Goal: Task Accomplishment & Management: Manage account settings

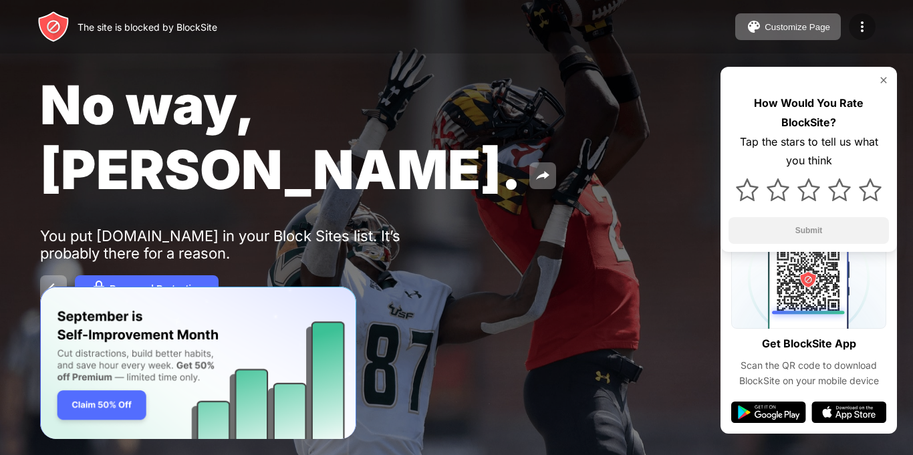
click at [867, 28] on img at bounding box center [863, 27] width 16 height 16
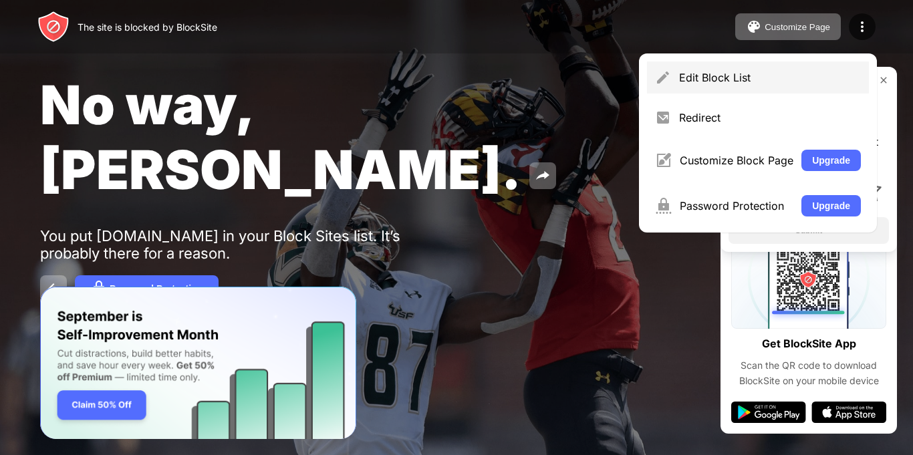
click at [718, 85] on div "Edit Block List" at bounding box center [758, 78] width 222 height 32
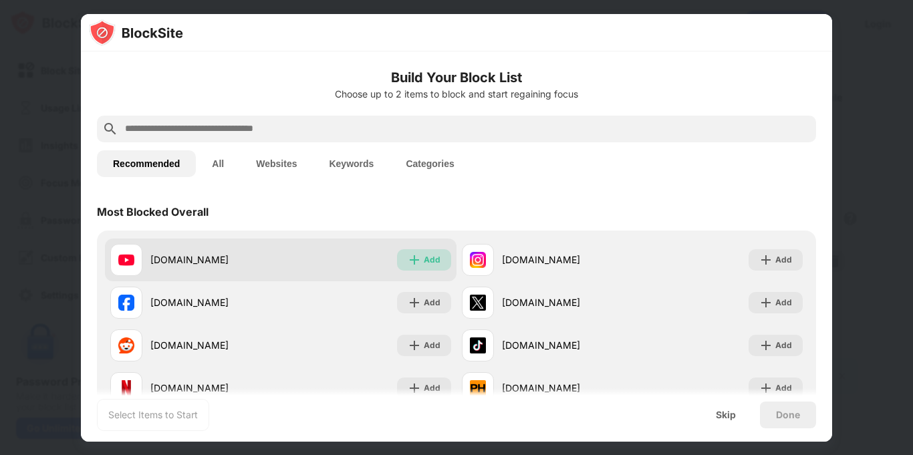
click at [413, 261] on img at bounding box center [414, 259] width 13 height 13
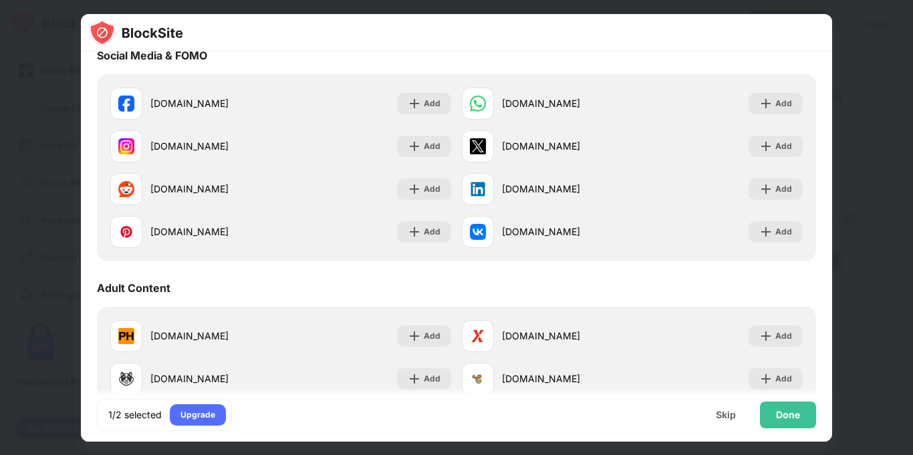
scroll to position [439, 0]
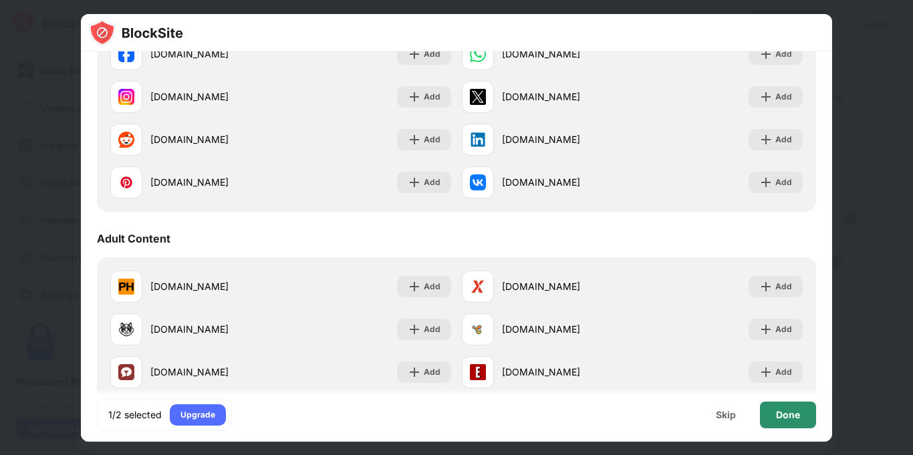
click at [808, 419] on div "Done" at bounding box center [788, 415] width 56 height 27
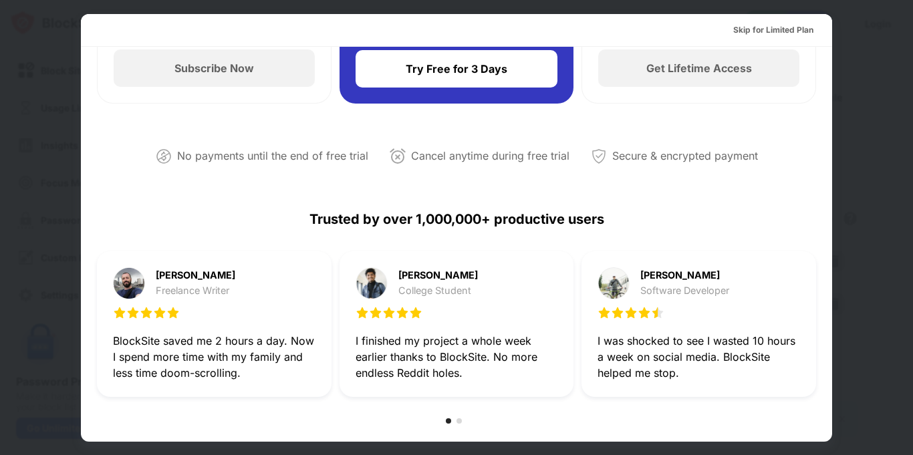
scroll to position [0, 0]
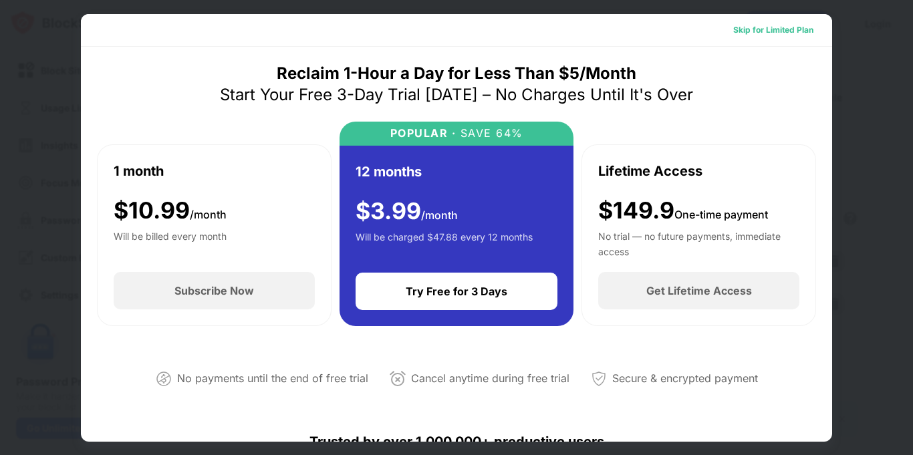
click at [789, 33] on div "Skip for Limited Plan" at bounding box center [774, 29] width 80 height 13
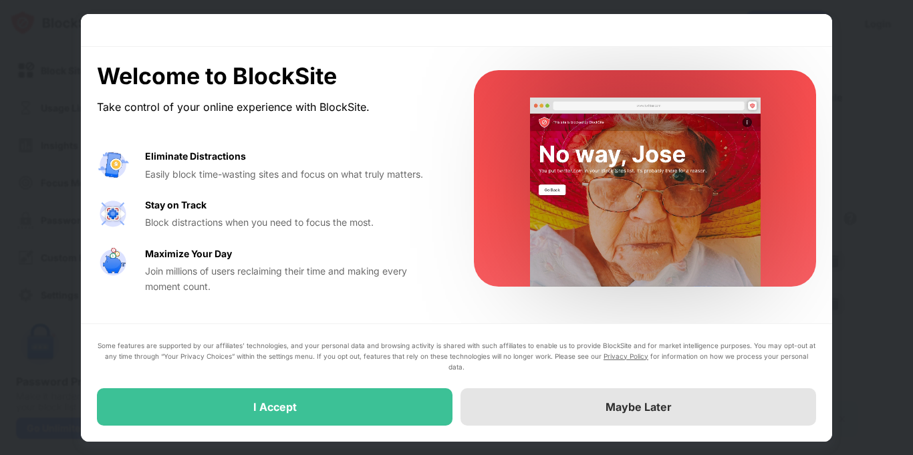
click at [589, 399] on div "Maybe Later" at bounding box center [639, 407] width 356 height 37
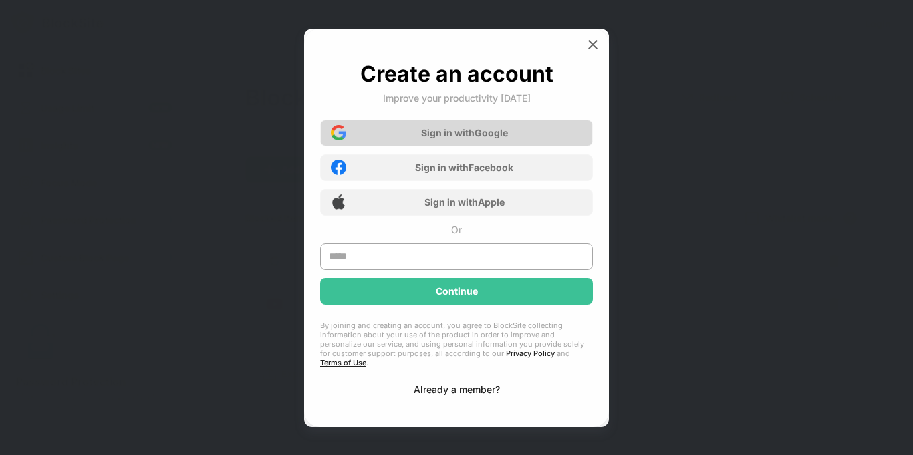
click at [537, 128] on div "Sign in with Google" at bounding box center [456, 133] width 273 height 27
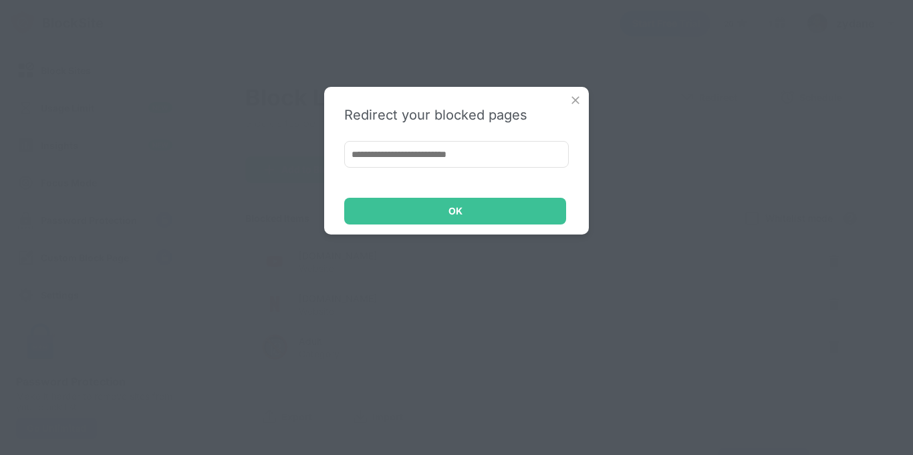
click at [487, 165] on input at bounding box center [456, 154] width 225 height 27
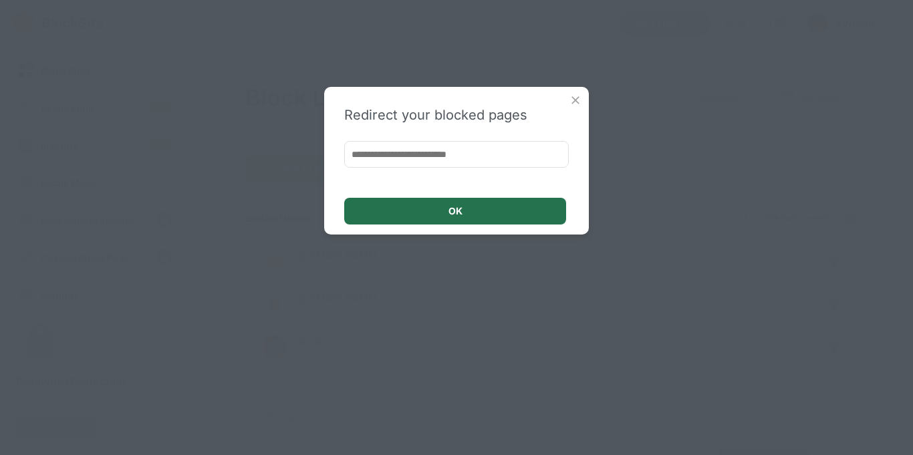
click at [394, 202] on div "OK" at bounding box center [455, 211] width 222 height 27
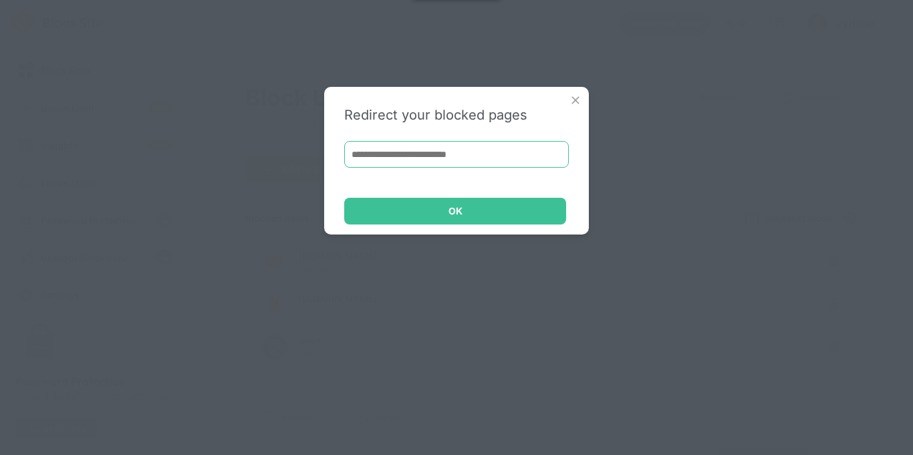
click at [410, 159] on input at bounding box center [456, 154] width 225 height 27
drag, startPoint x: 410, startPoint y: 159, endPoint x: 167, endPoint y: 23, distance: 279.0
click at [217, 68] on div "Redirect your blocked pages OK" at bounding box center [456, 227] width 913 height 455
click at [495, 151] on input at bounding box center [456, 154] width 225 height 27
paste input "**********"
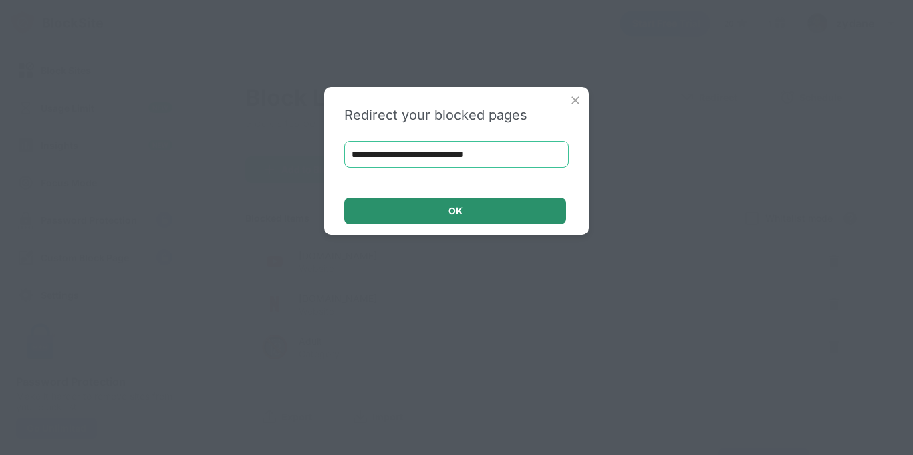
type input "**********"
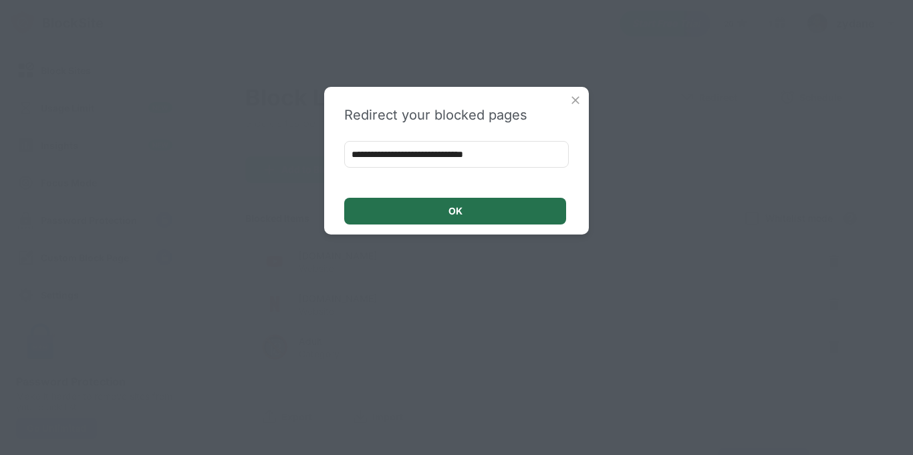
click at [485, 219] on div "OK" at bounding box center [455, 211] width 222 height 27
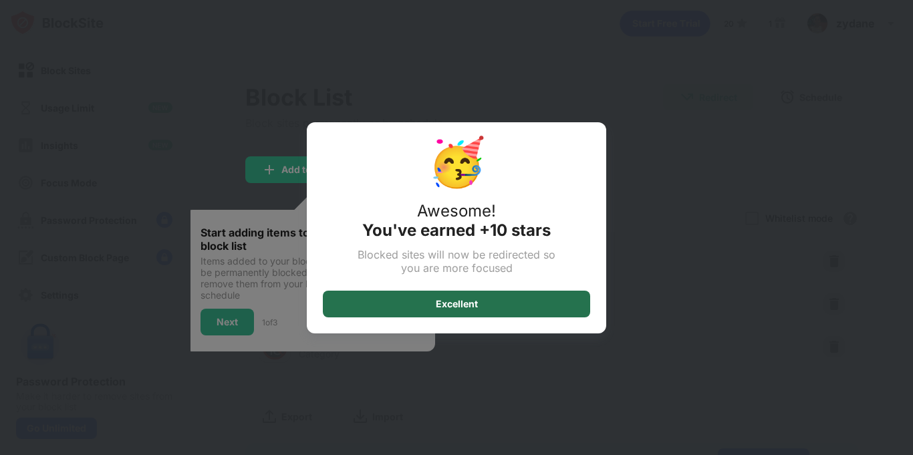
click at [469, 304] on div "Excellent" at bounding box center [457, 304] width 42 height 11
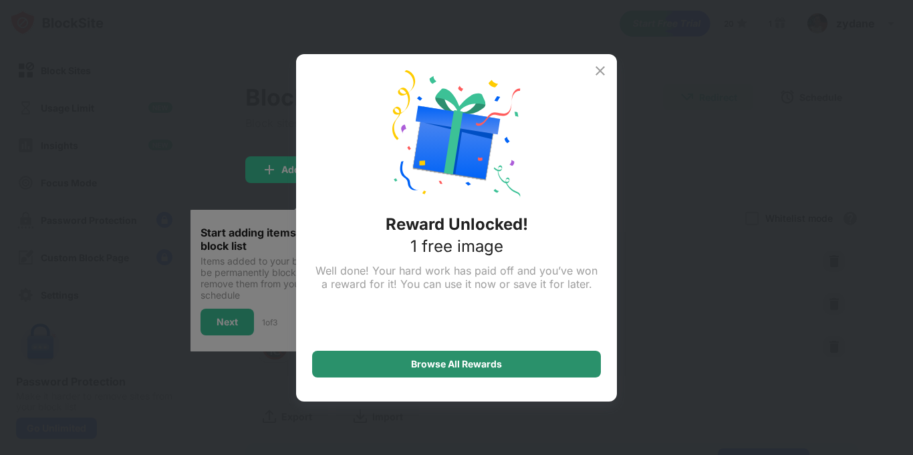
click at [336, 359] on div "Browse All Rewards" at bounding box center [456, 364] width 289 height 27
